Goal: Task Accomplishment & Management: Use online tool/utility

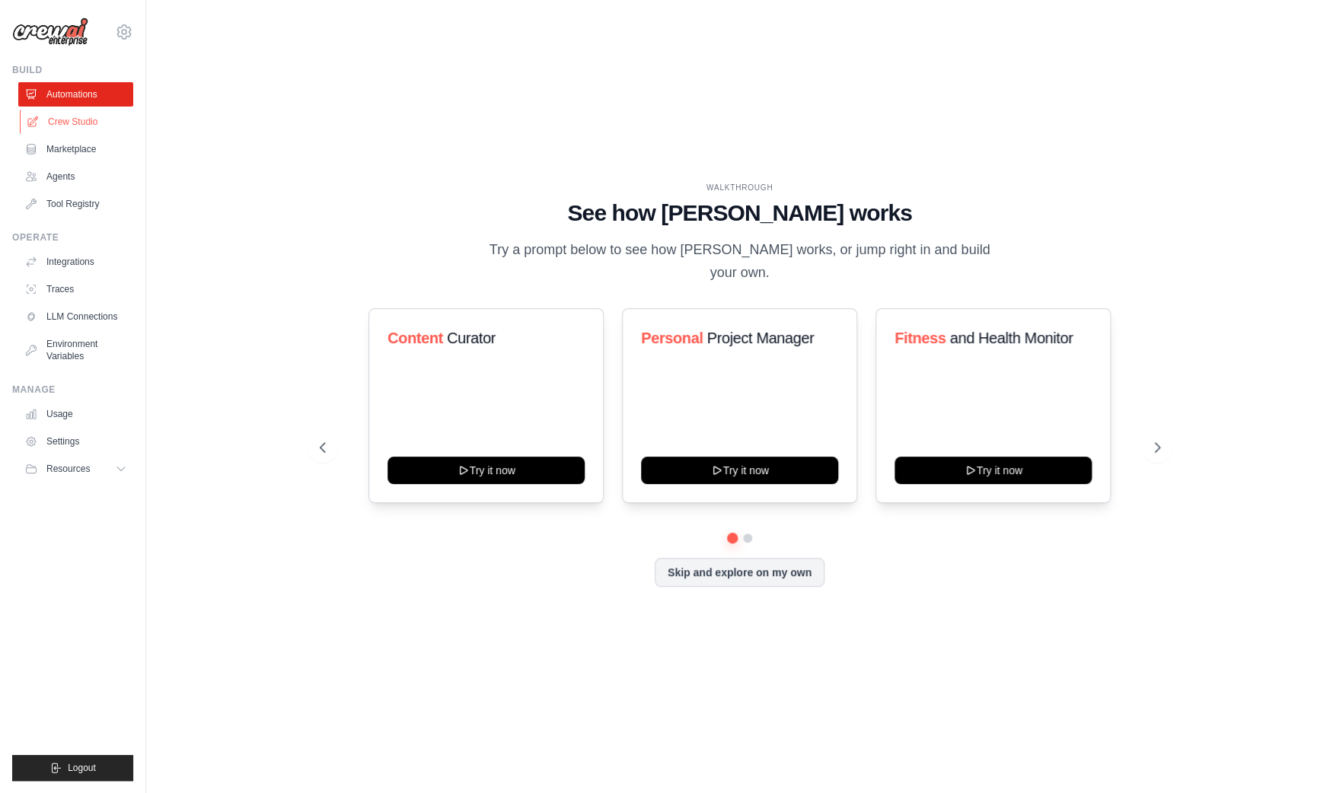
click at [89, 126] on link "Crew Studio" at bounding box center [77, 122] width 115 height 24
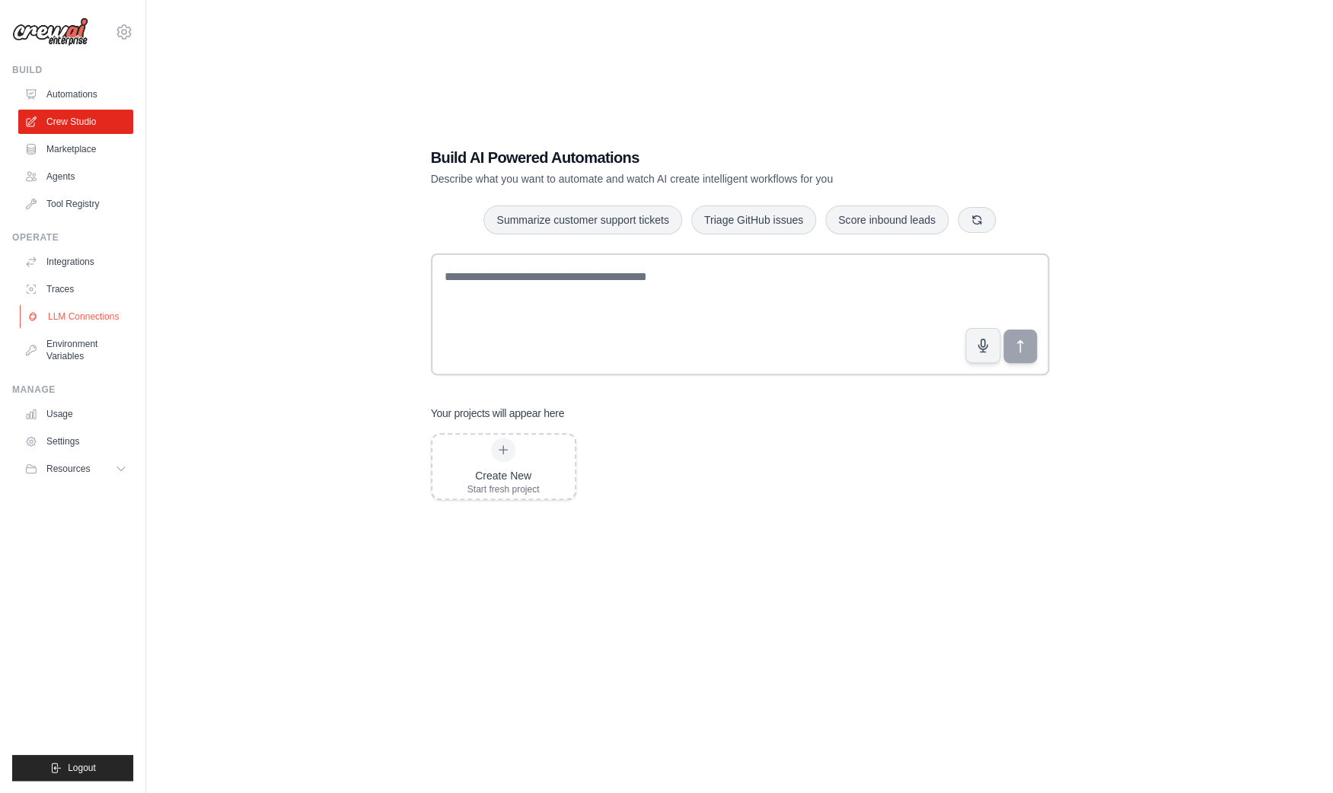
click at [59, 314] on link "LLM Connections" at bounding box center [77, 316] width 115 height 24
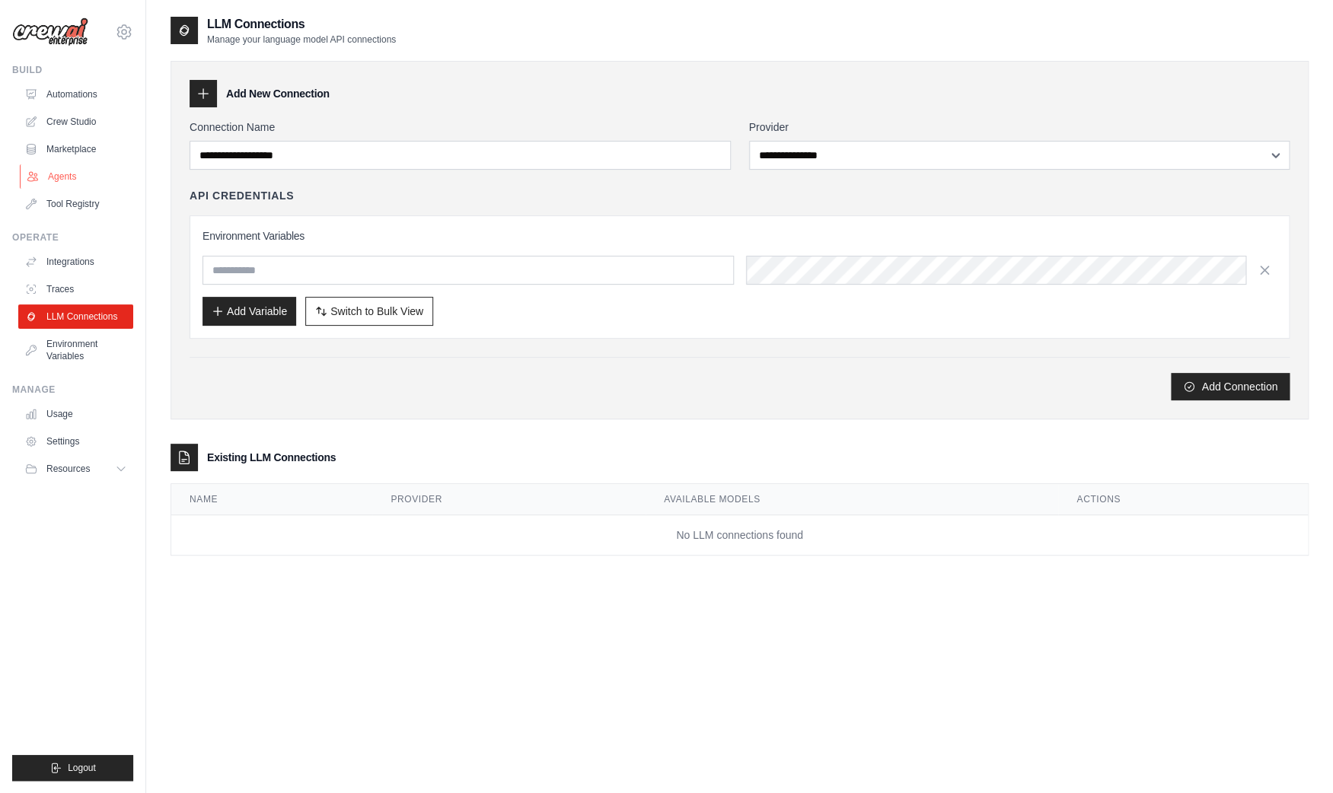
click at [62, 183] on link "Agents" at bounding box center [77, 176] width 115 height 24
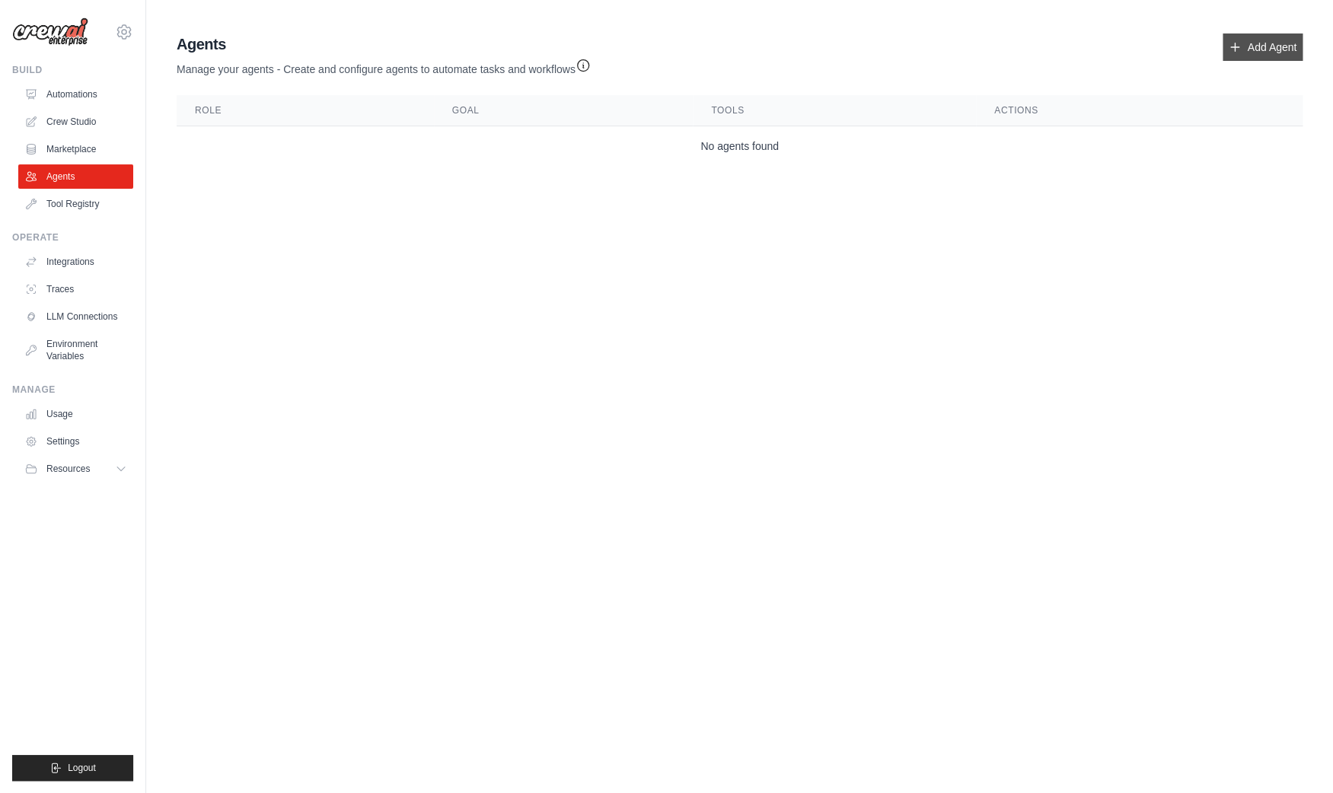
click at [1265, 56] on link "Add Agent" at bounding box center [1263, 46] width 80 height 27
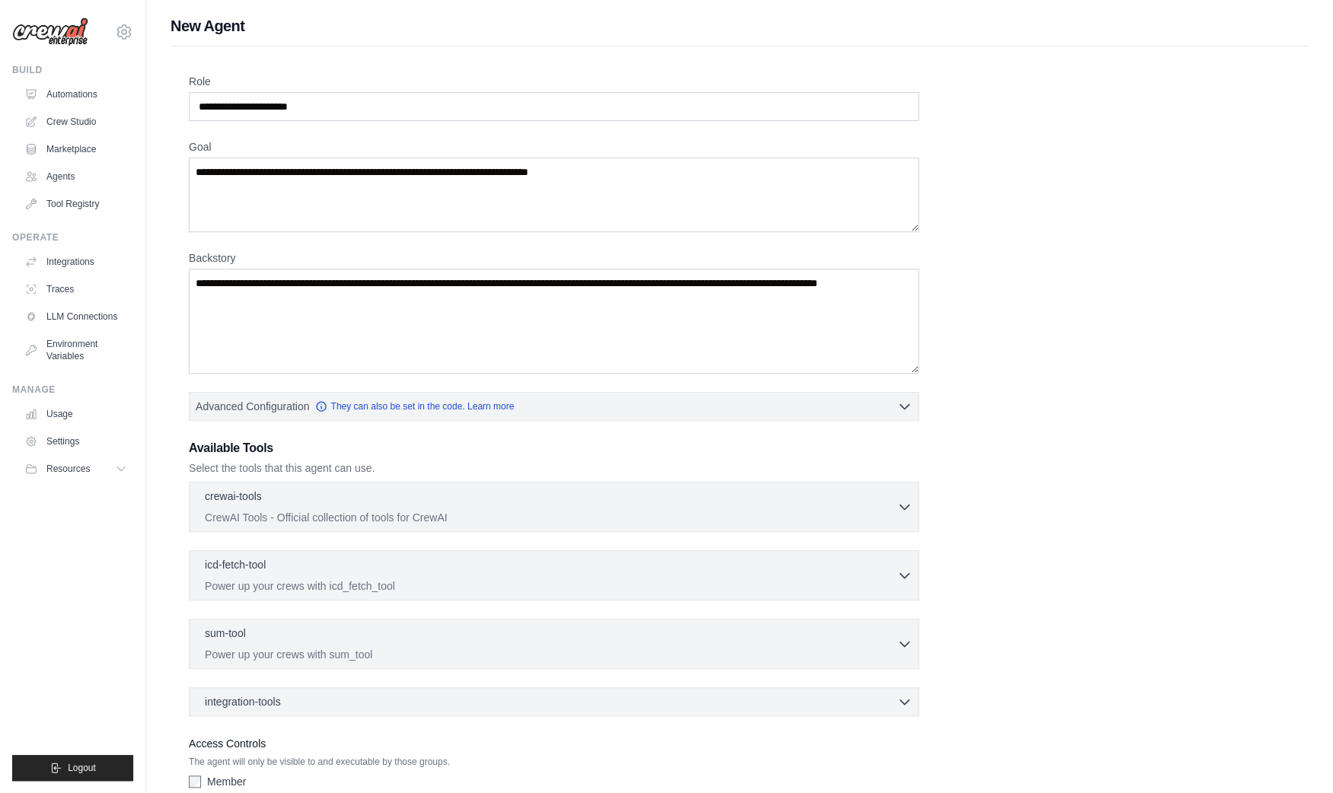
scroll to position [92, 0]
